Goal: Task Accomplishment & Management: Complete application form

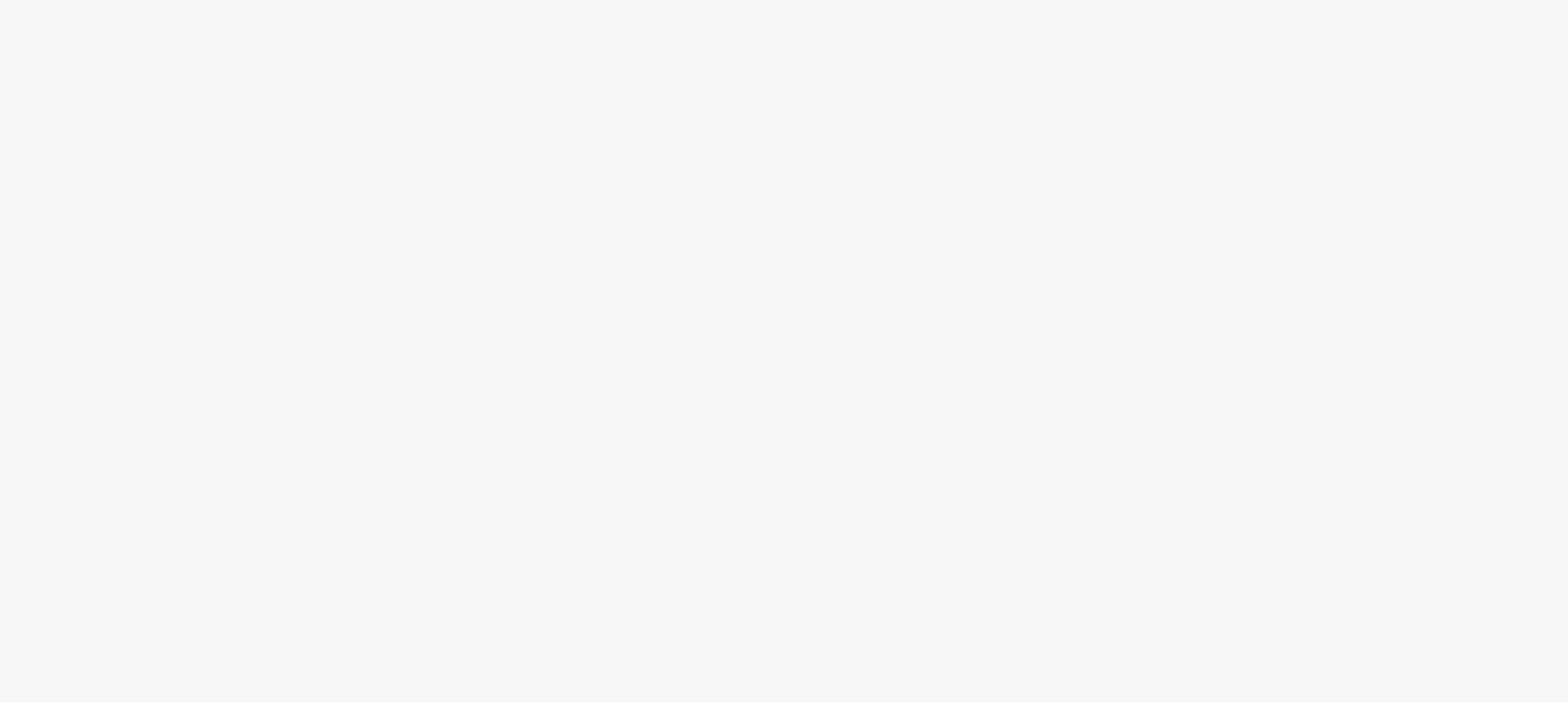
select select "47c37c18-910e-43a3-bb91-a2beb2847406"
select select "b1b940d3-d05b-48b5-821e-f328c33b988b"
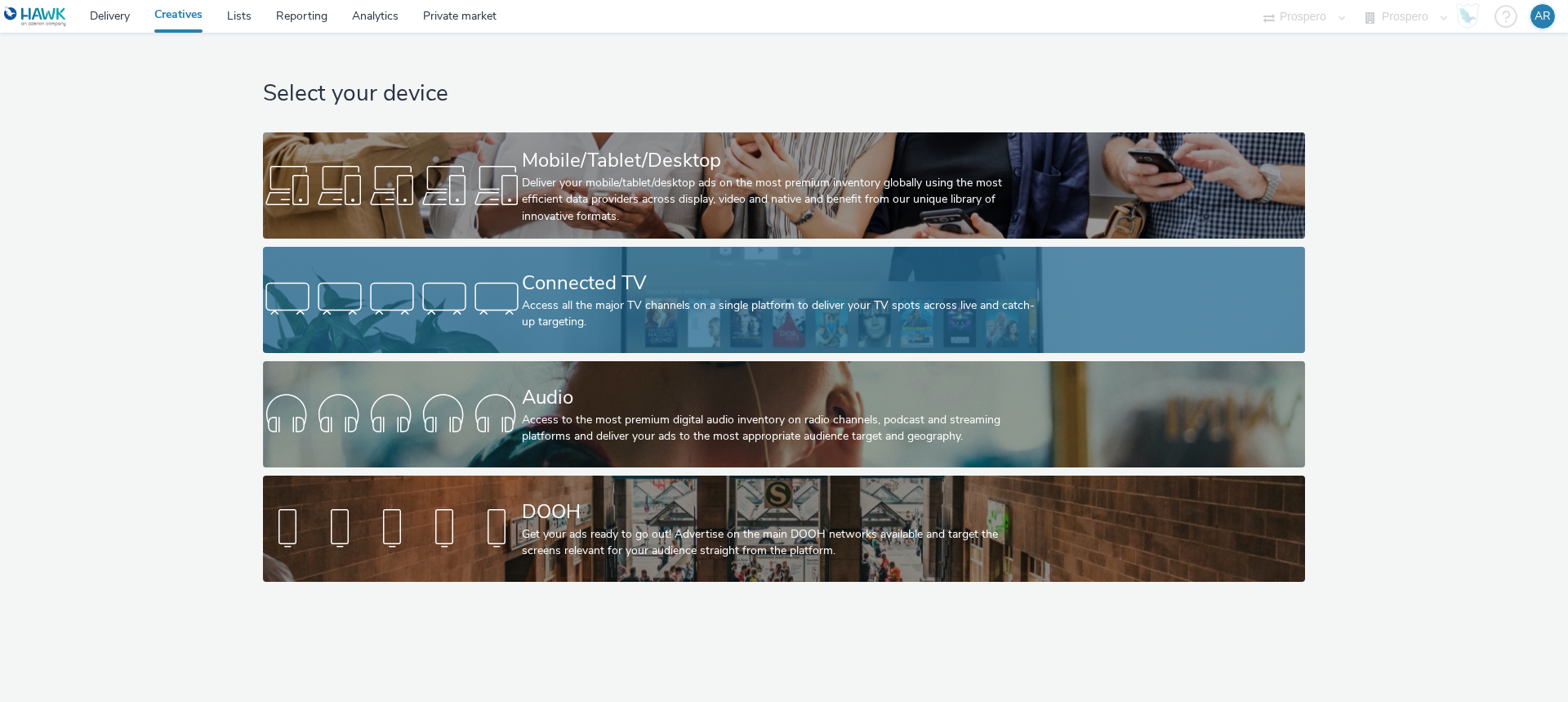
click at [644, 300] on div "Access all the major TV channels on a single platform to deliver your TV spots …" at bounding box center [781, 313] width 517 height 33
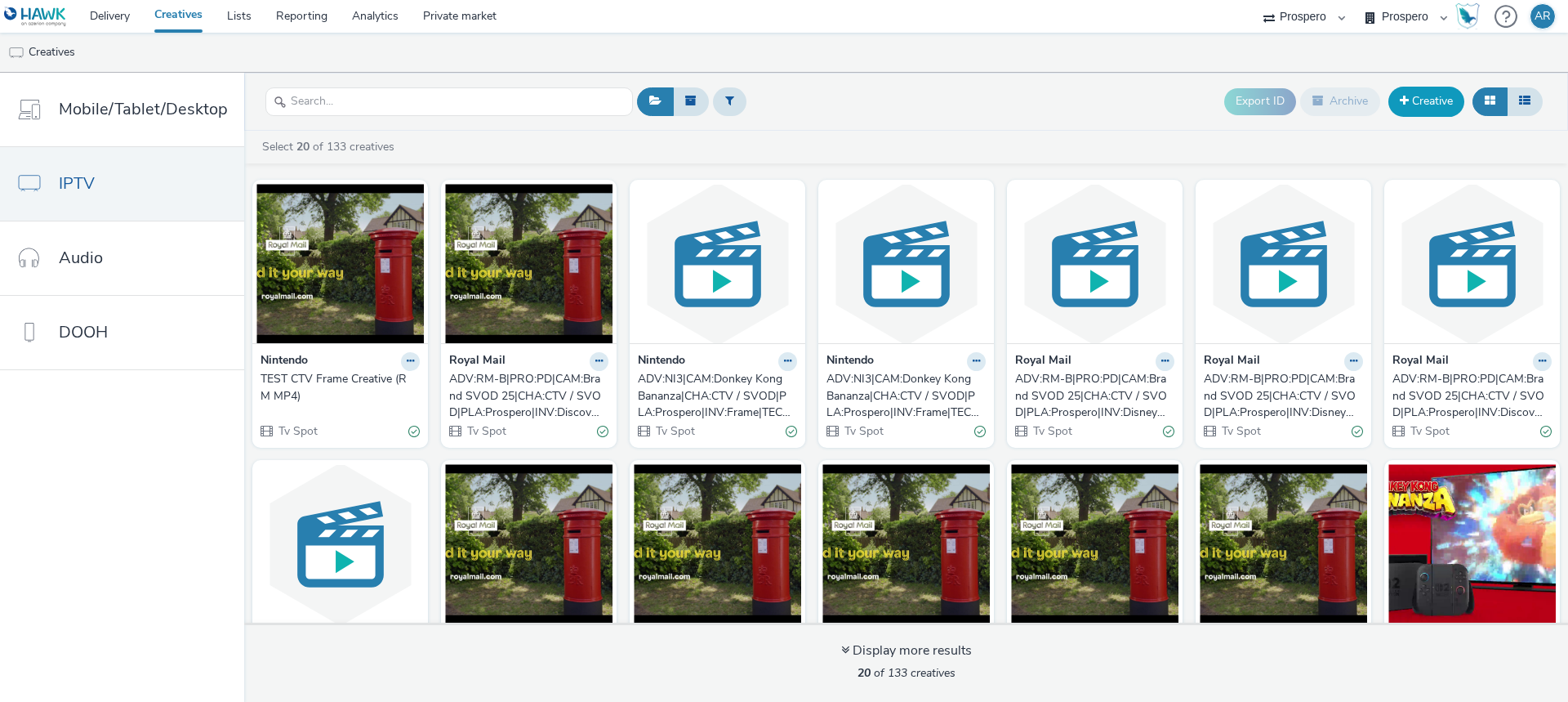
click at [1415, 104] on link "Creative" at bounding box center [1426, 102] width 76 height 29
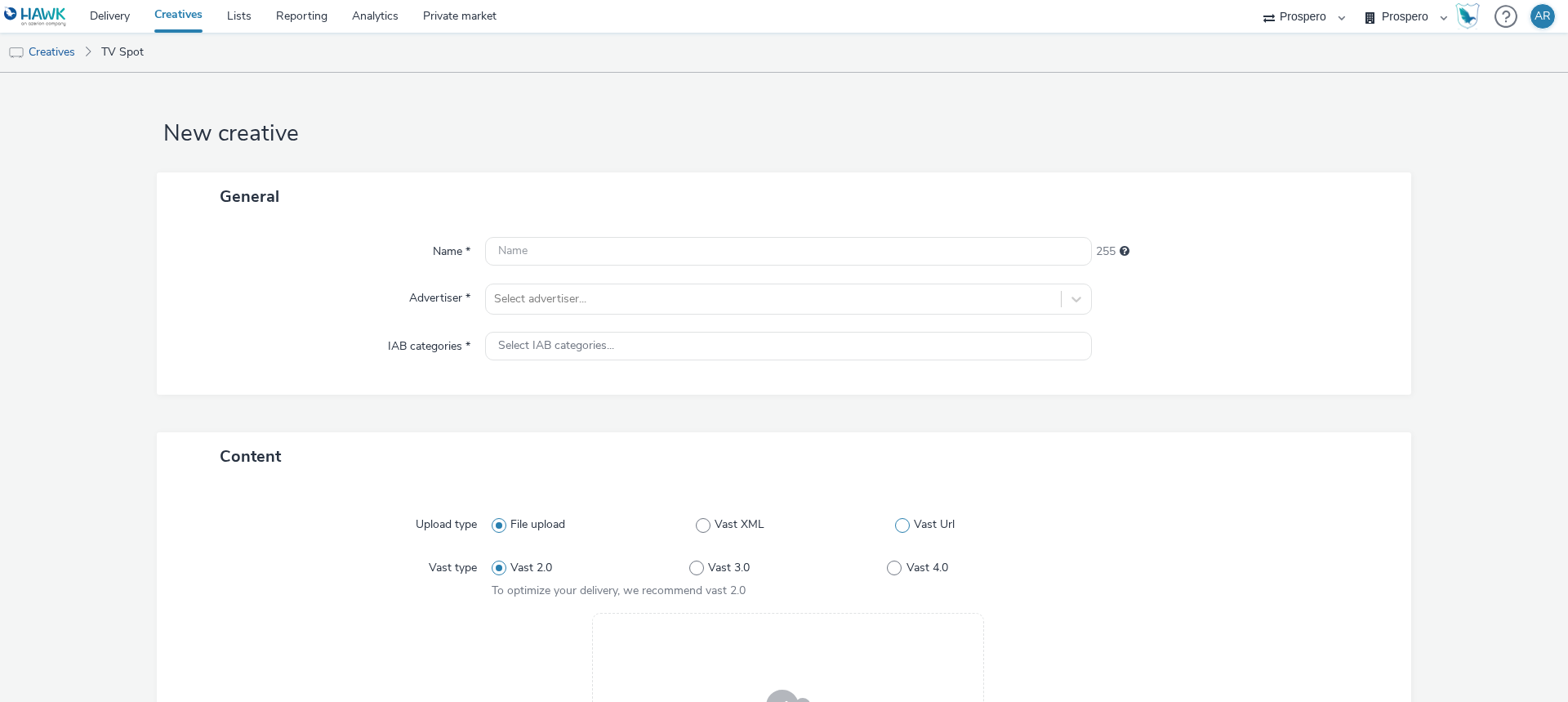
click at [916, 527] on span "Vast Url" at bounding box center [934, 524] width 41 height 17
click at [906, 527] on input "Vast Url" at bounding box center [900, 524] width 11 height 11
radio input "false"
radio input "true"
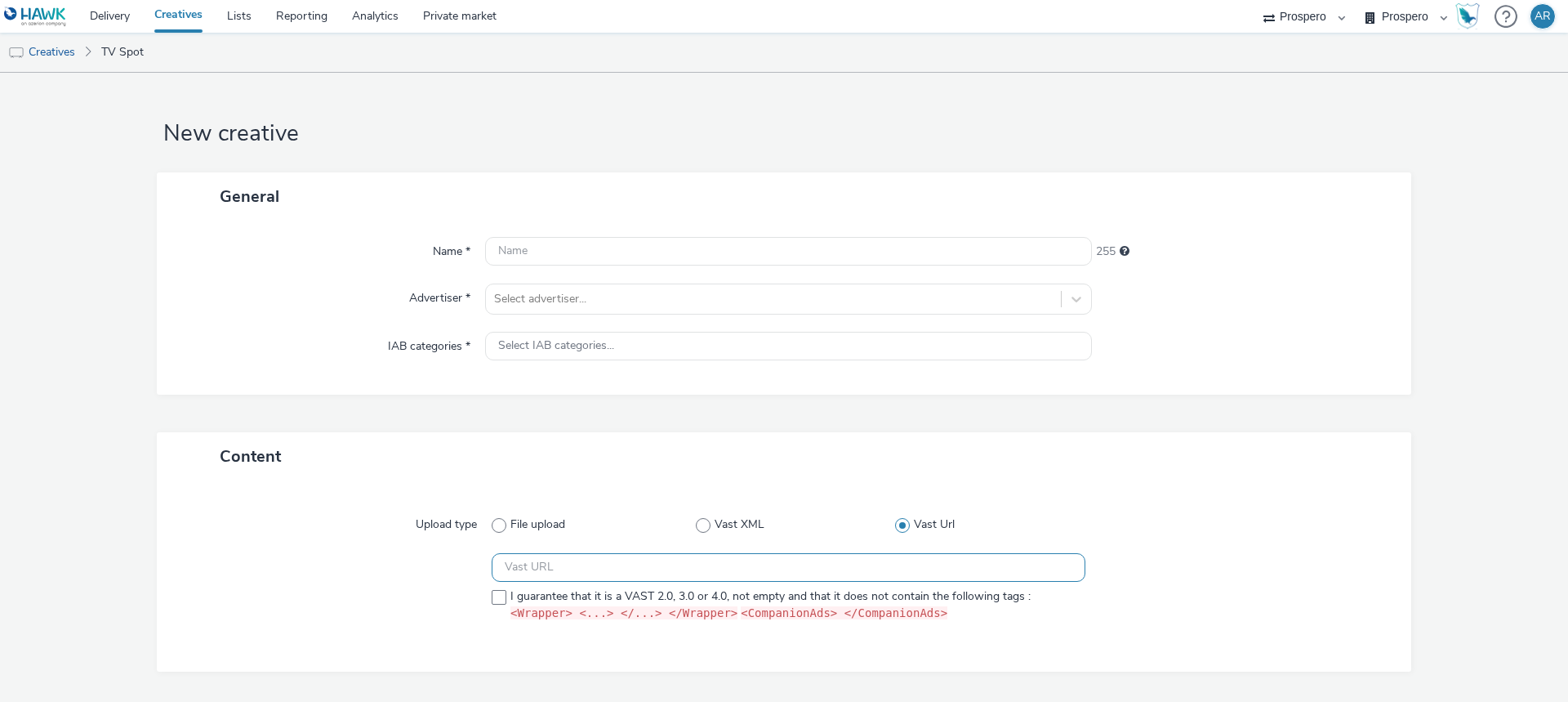
click at [712, 570] on input "text" at bounding box center [789, 566] width 594 height 28
paste input "https://ad.doubleclick.net/ddm/pfadx/N5573.2095505TABMO/B34007276.427878418;sz=…"
type input "https://ad.doubleclick.net/ddm/pfadx/N5573.2095505TABMO/B34007276.427878418;sz=…"
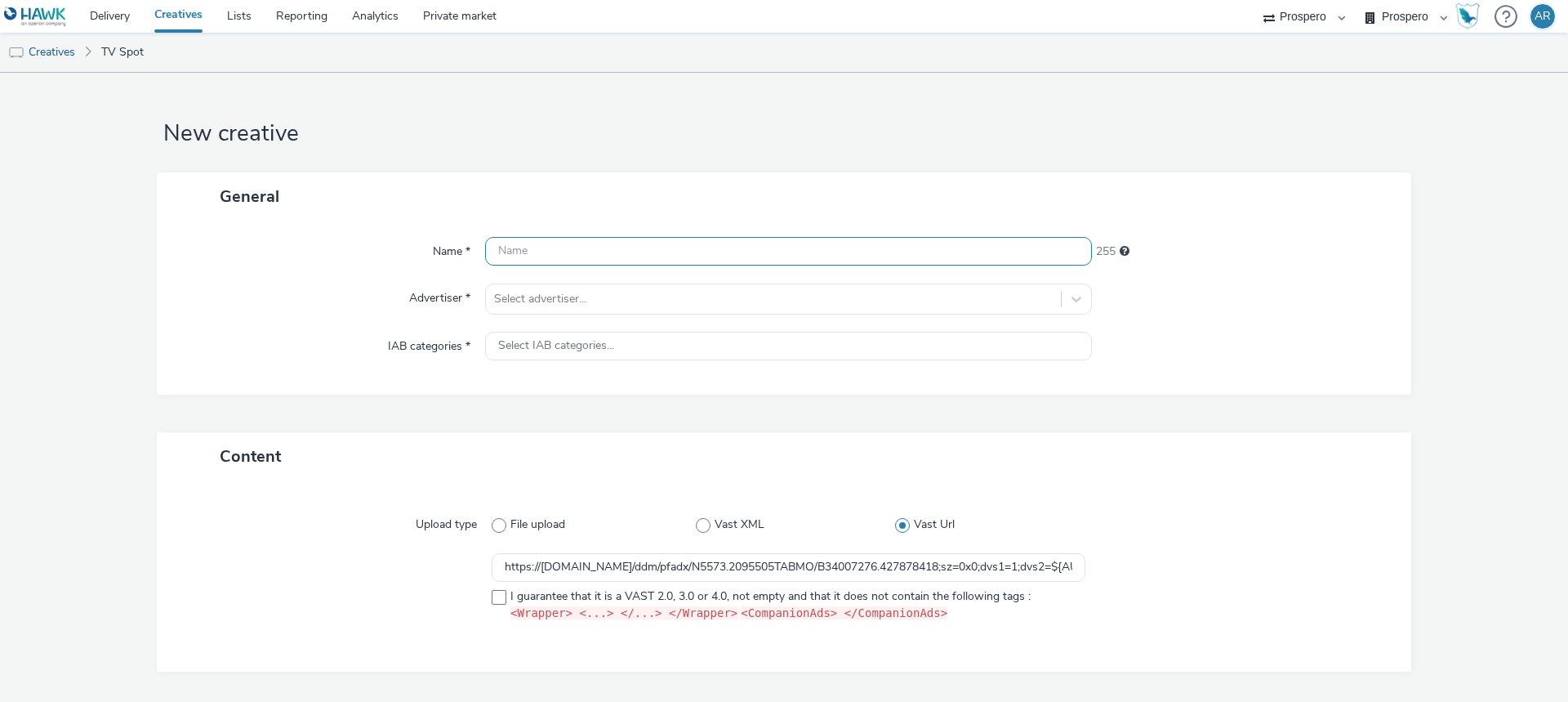
click at [545, 251] on input "text" at bounding box center [789, 251] width 607 height 28
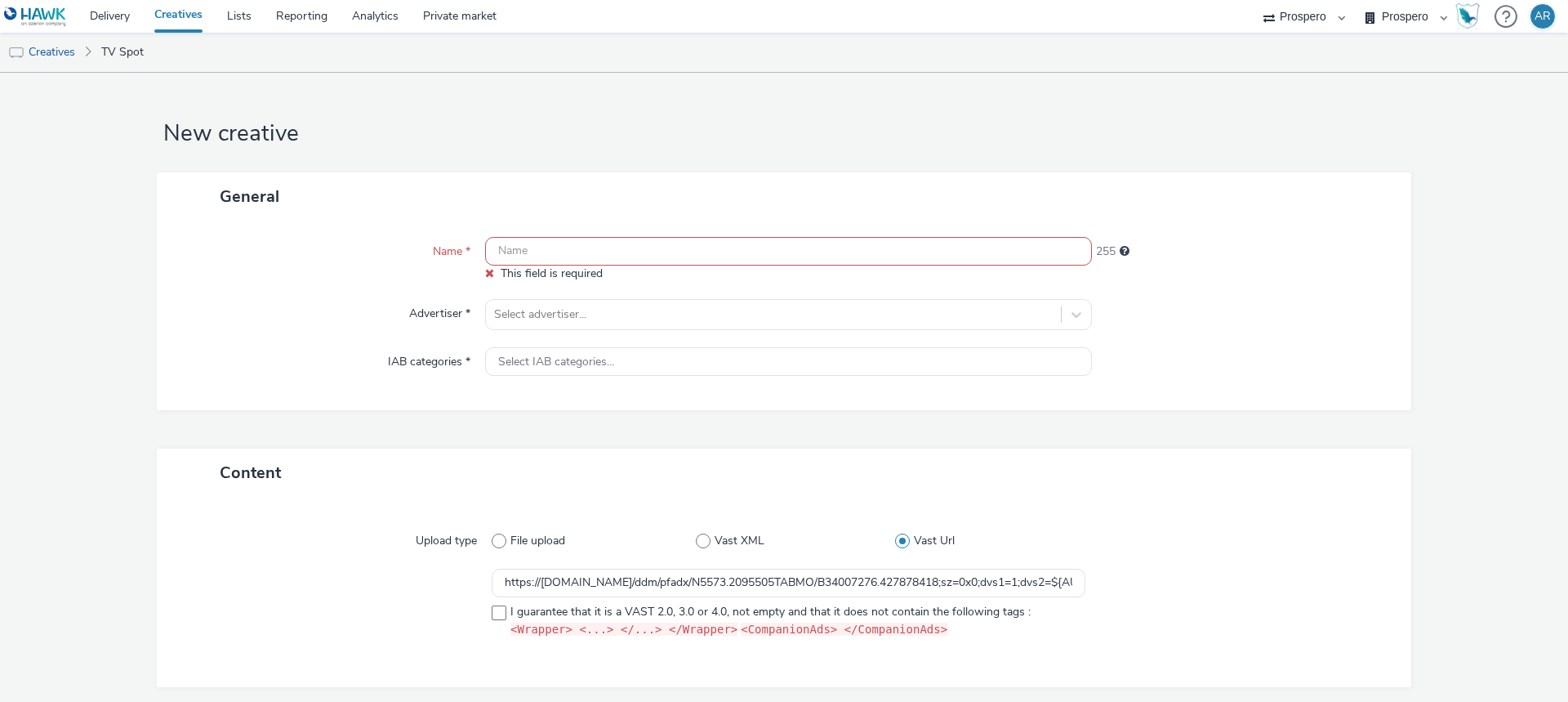
click at [560, 261] on input "text" at bounding box center [789, 251] width 607 height 28
paste input "ADV:Iceland|CAM:FY26- September Only|CHA:Video|PLA:Prospero|INV:Discovery +|TEC…"
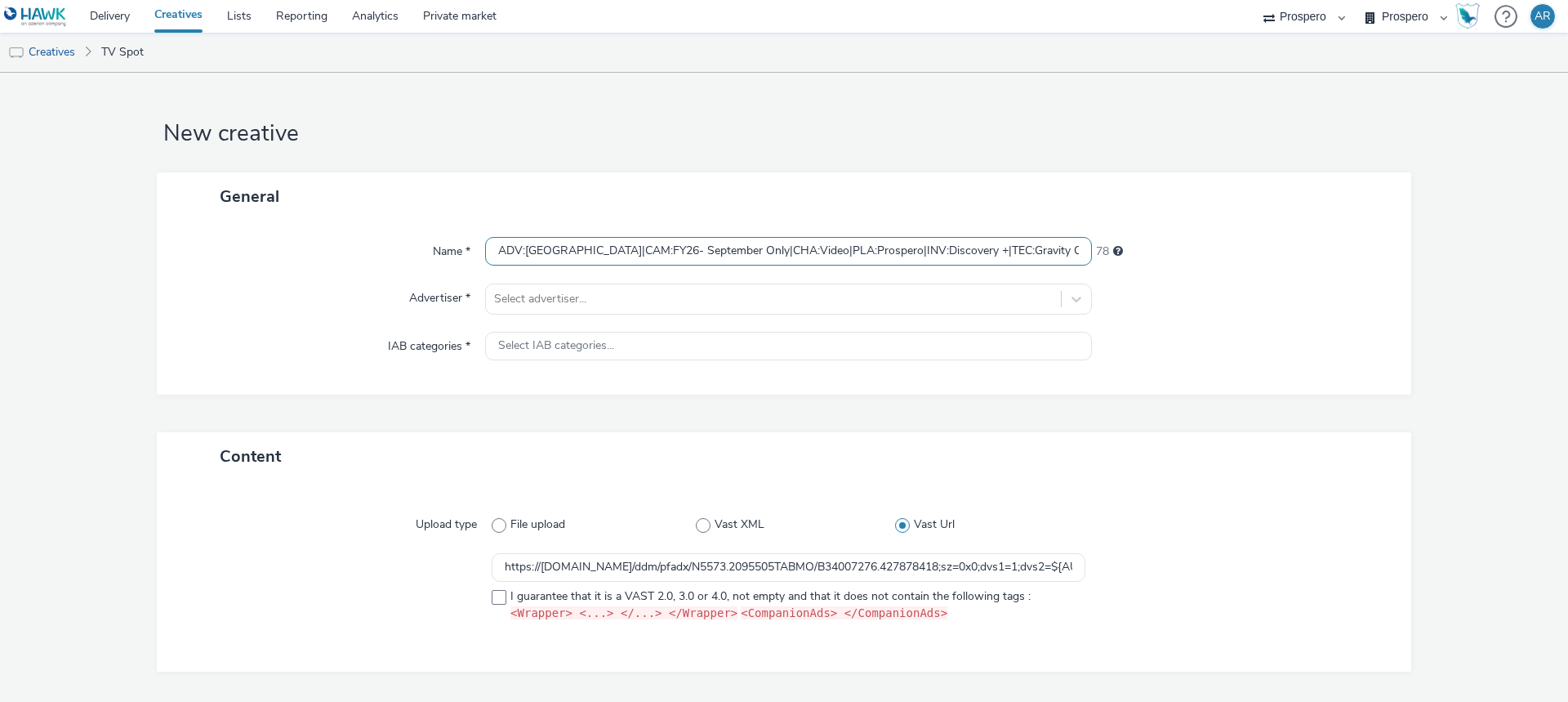
scroll to position [0, 438]
type input "ADV:Iceland|CAM:FY26- September Only|CHA:Video|PLA:Prospero|INV:Discovery +|TEC…"
click at [548, 306] on div at bounding box center [773, 299] width 558 height 20
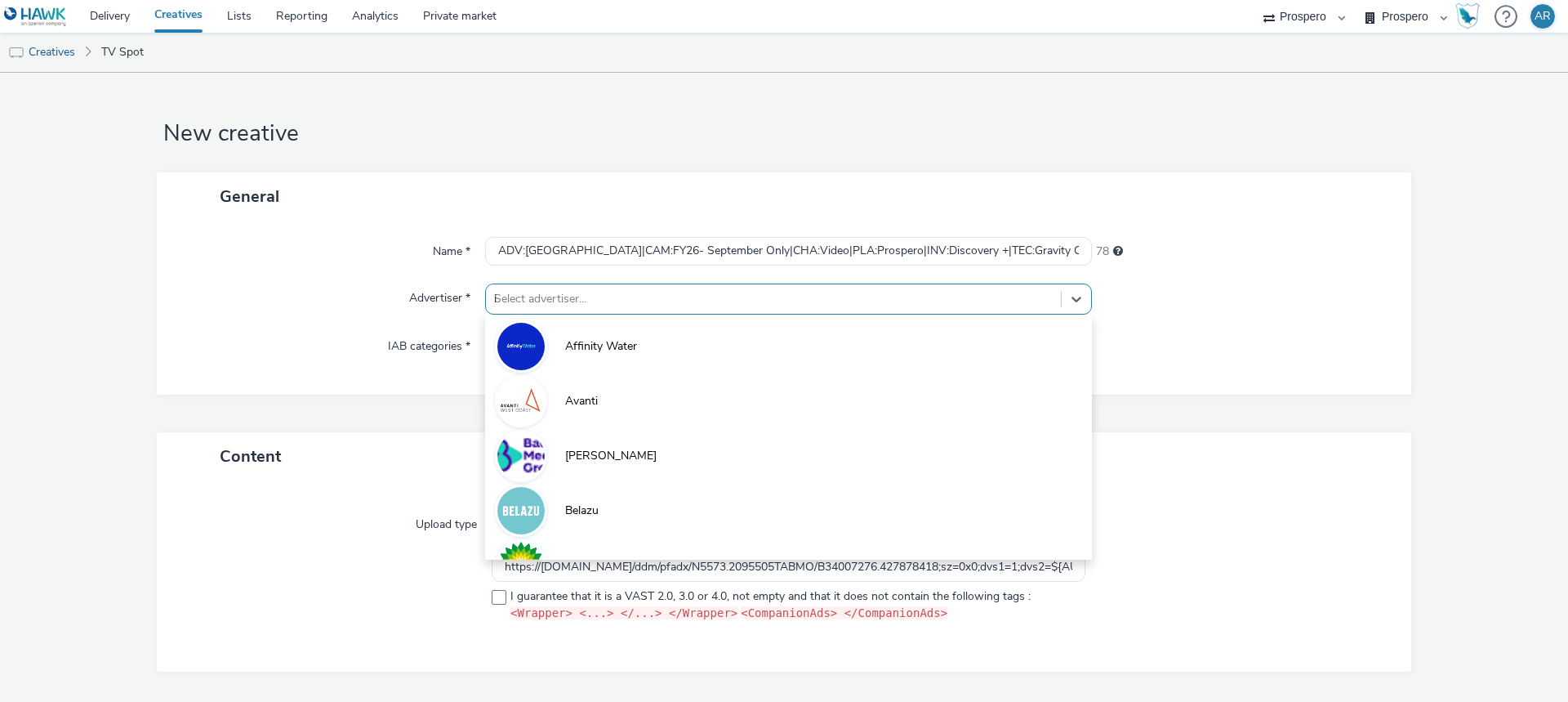
type input "ic"
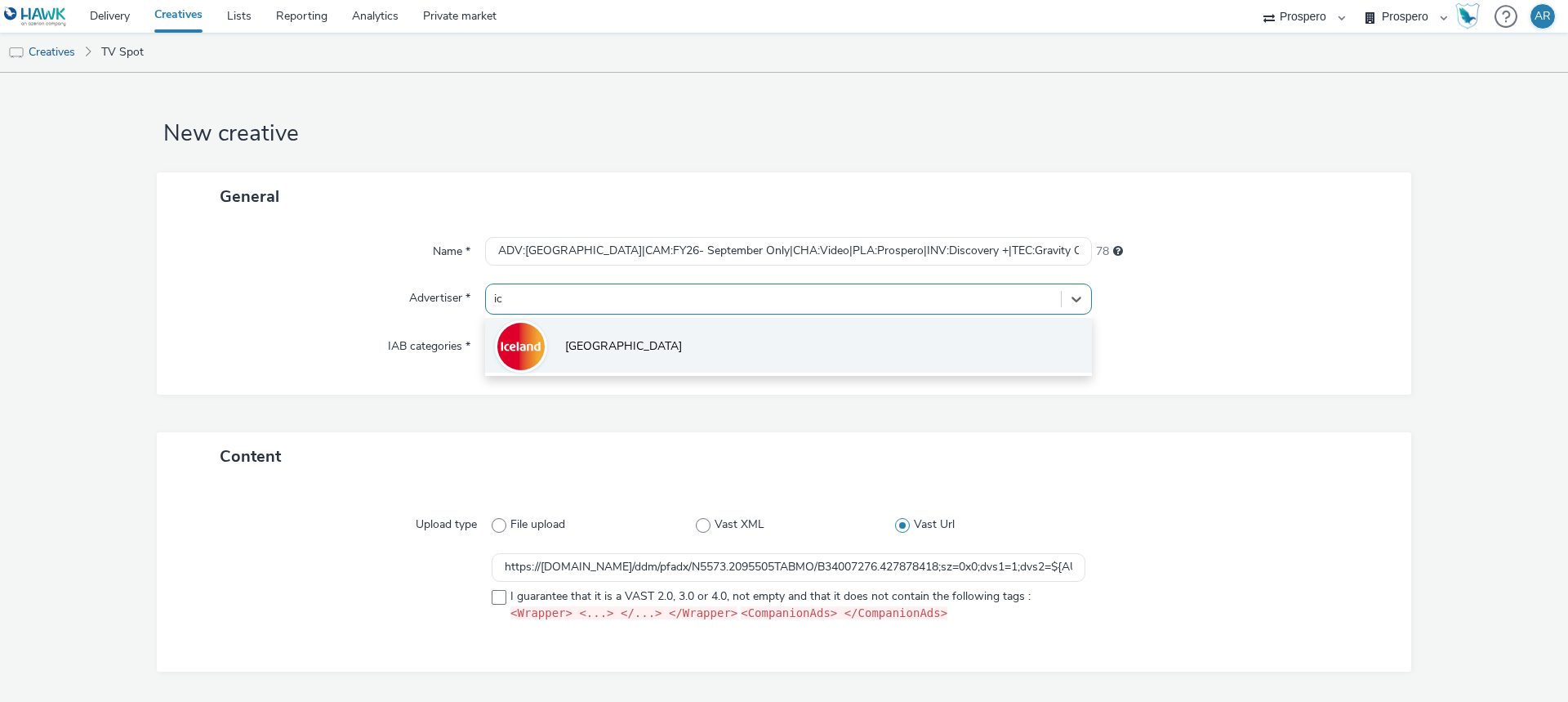
click at [593, 341] on span "[GEOGRAPHIC_DATA]" at bounding box center [624, 346] width 117 height 17
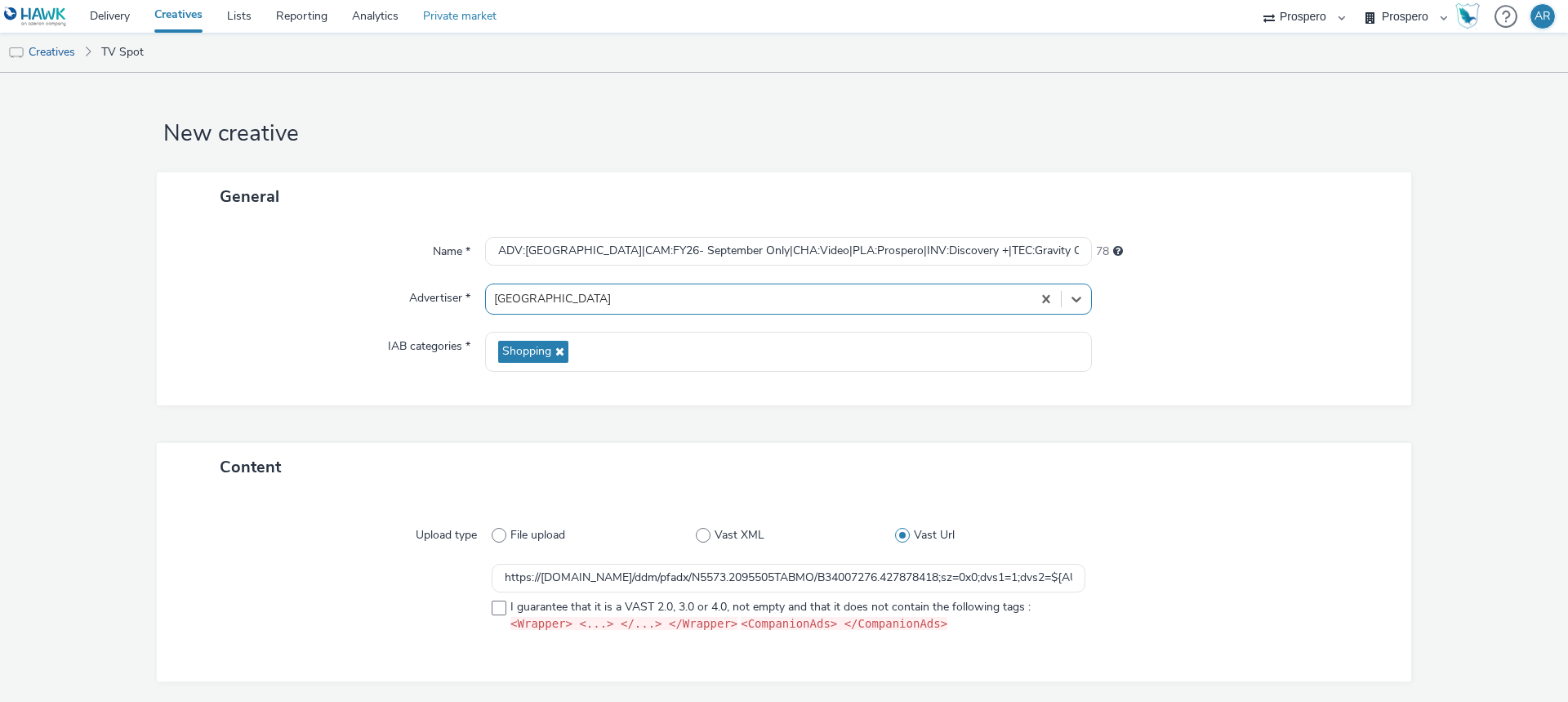
click at [481, 16] on link "Private market" at bounding box center [460, 16] width 98 height 32
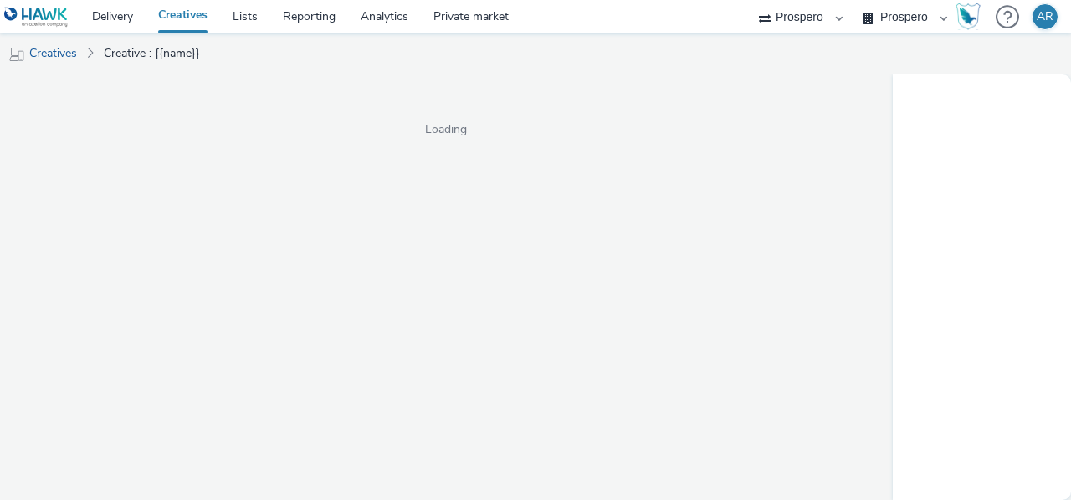
select select "47c37c18-910e-43a3-bb91-a2beb2847406"
select select "b1b940d3-d05b-48b5-821e-f328c33b988b"
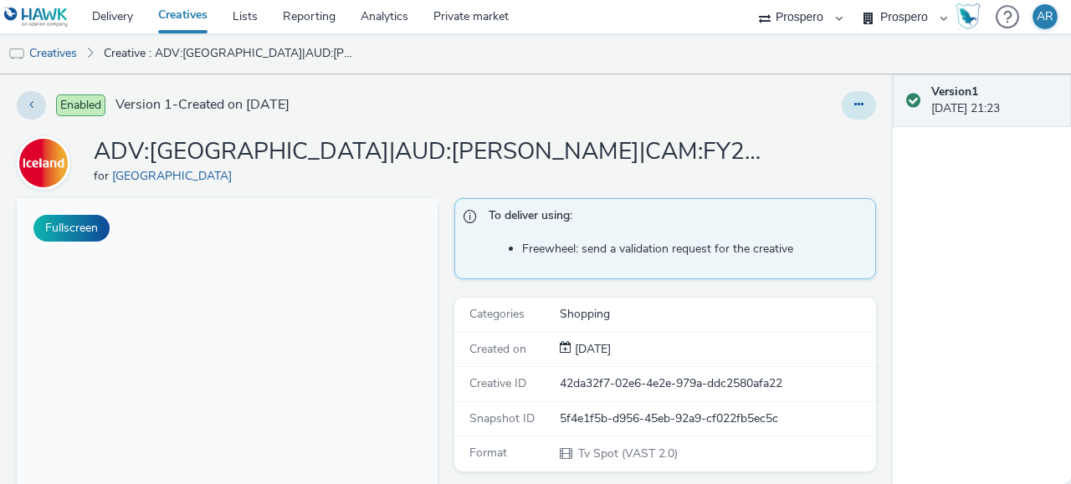
click at [846, 96] on button at bounding box center [859, 105] width 34 height 28
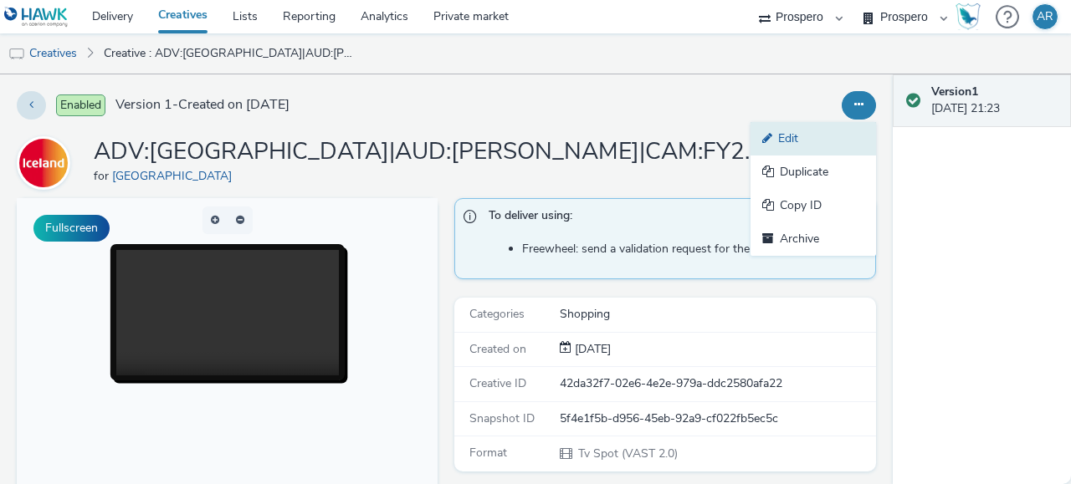
click at [811, 132] on link "Edit" at bounding box center [812, 138] width 125 height 33
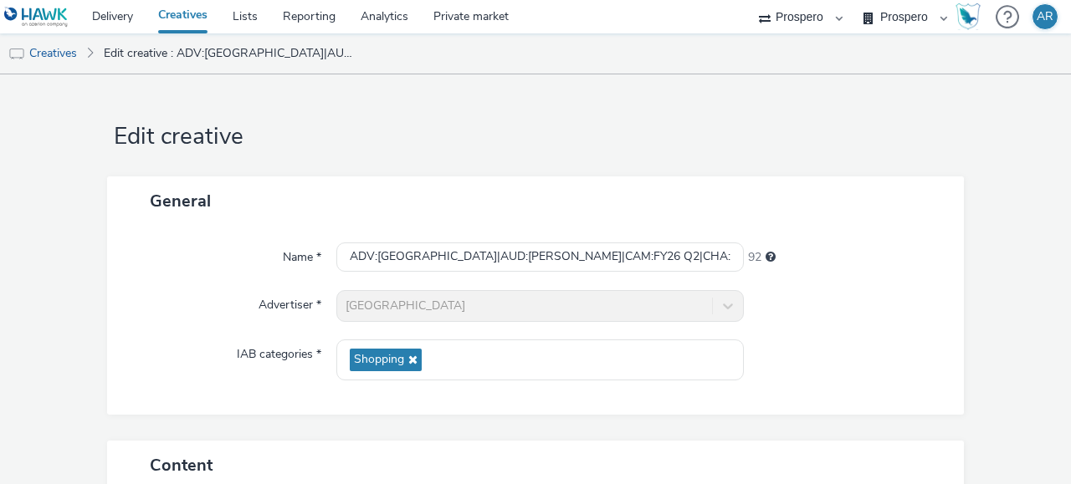
scroll to position [297, 0]
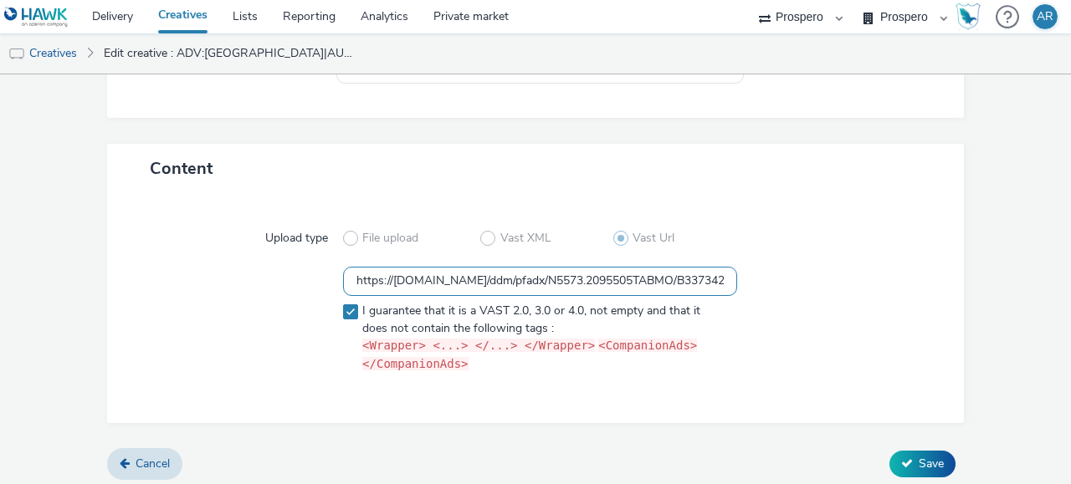
click at [518, 282] on input "https://[DOMAIN_NAME]/ddm/pfadx/N5573.2095505TABMO/B33734270.424125199;sz=0x0;d…" at bounding box center [540, 281] width 394 height 29
